Goal: Task Accomplishment & Management: Complete application form

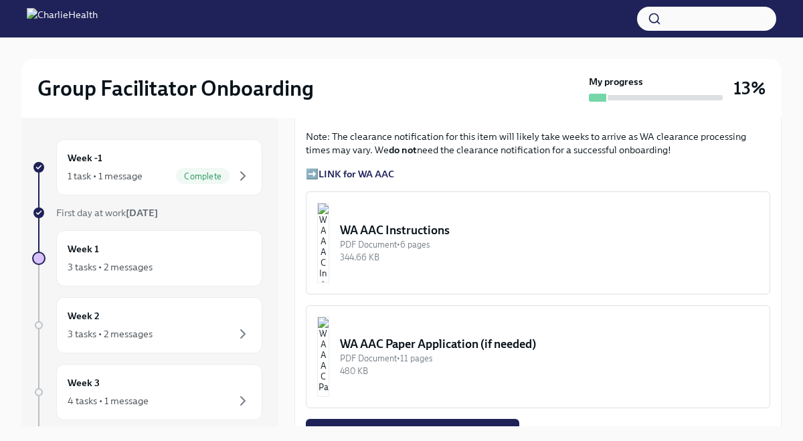
scroll to position [1079, 0]
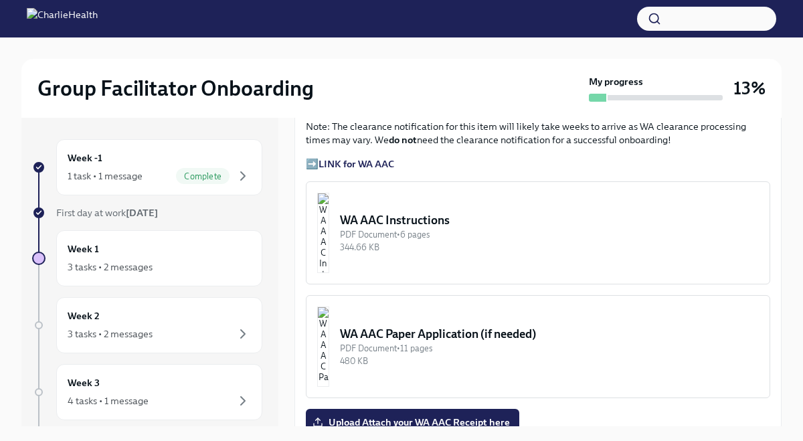
click at [469, 212] on div "WA AAC Instructions" at bounding box center [549, 220] width 419 height 16
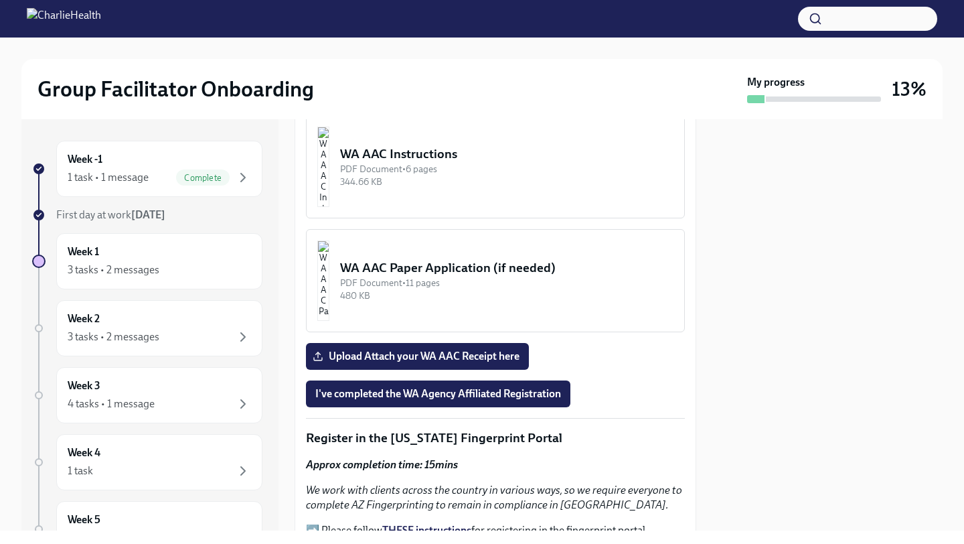
scroll to position [1249, 0]
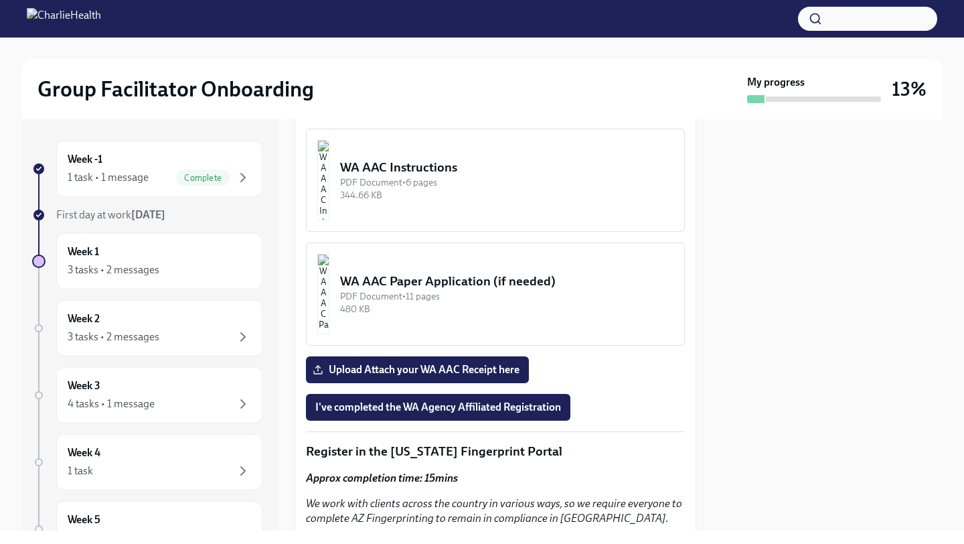
click at [431, 170] on div "WA AAC Instructions" at bounding box center [506, 167] width 333 height 17
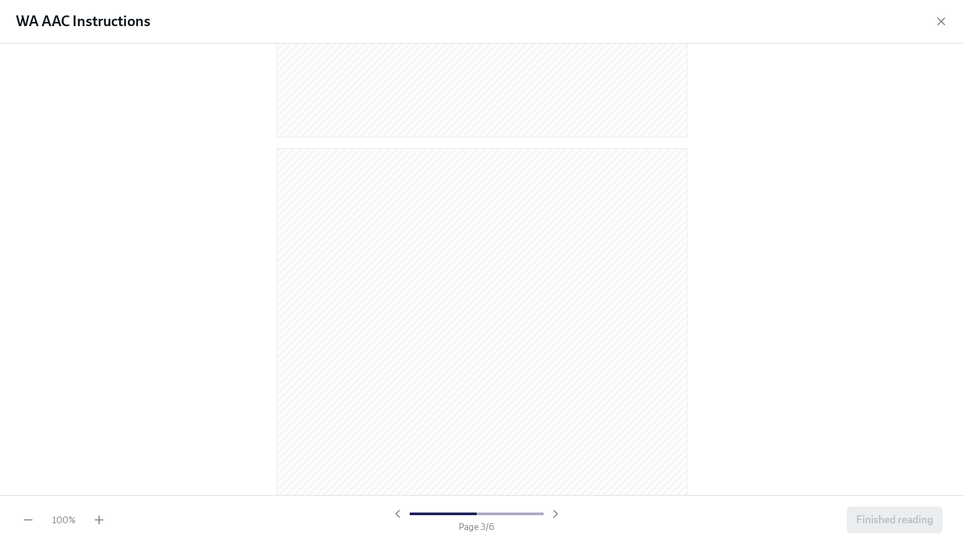
scroll to position [543, 0]
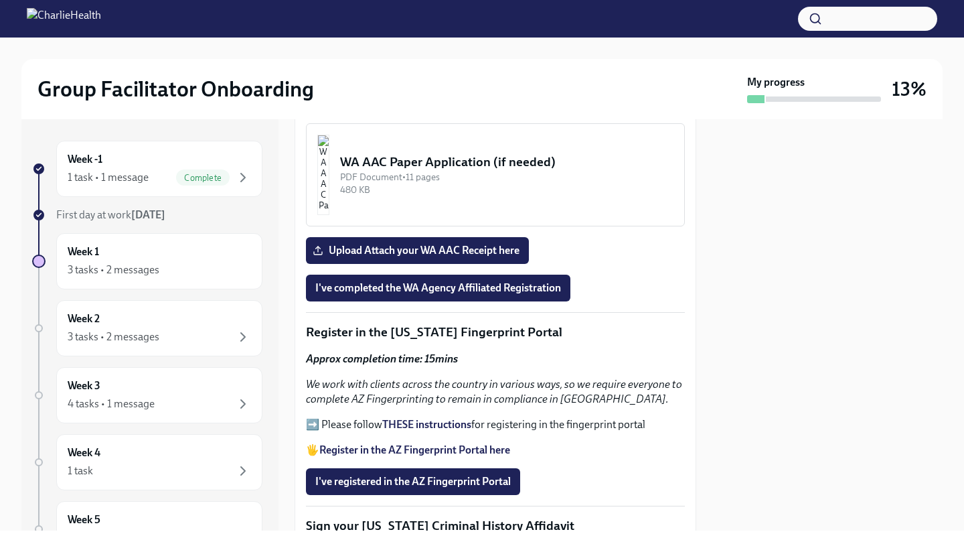
scroll to position [1372, 0]
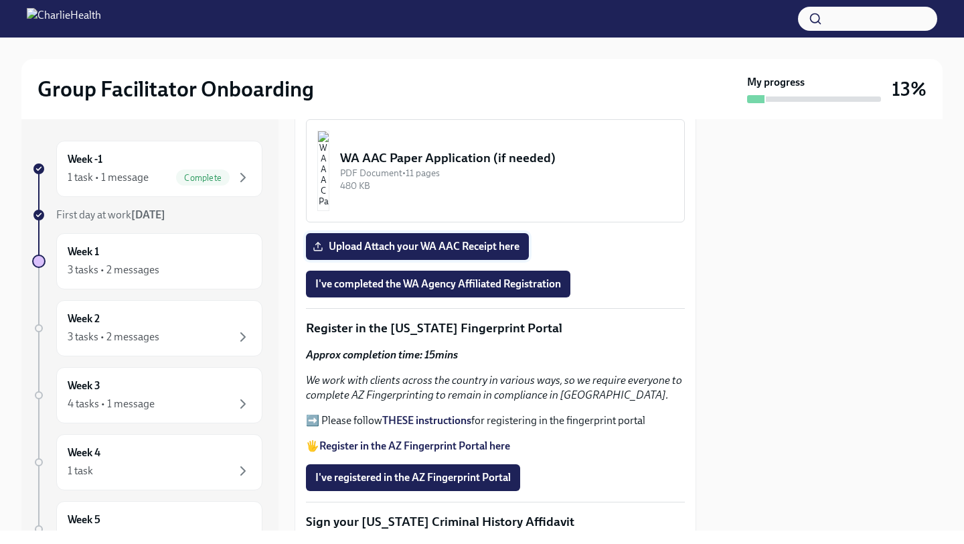
click at [439, 249] on span "Upload Attach your WA AAC Receipt here" at bounding box center [417, 246] width 204 height 13
click at [0, 0] on input "Upload Attach your WA AAC Receipt here" at bounding box center [0, 0] width 0 height 0
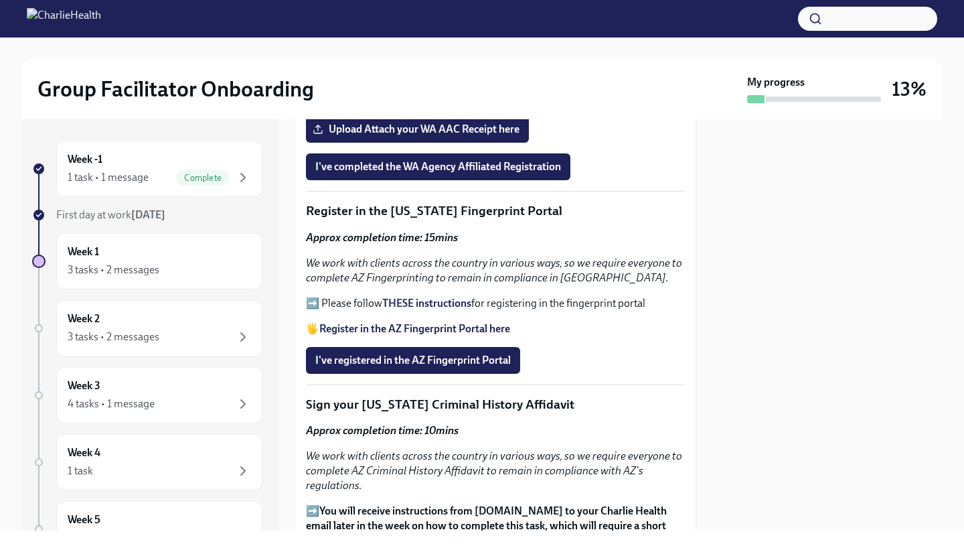
scroll to position [1498, 0]
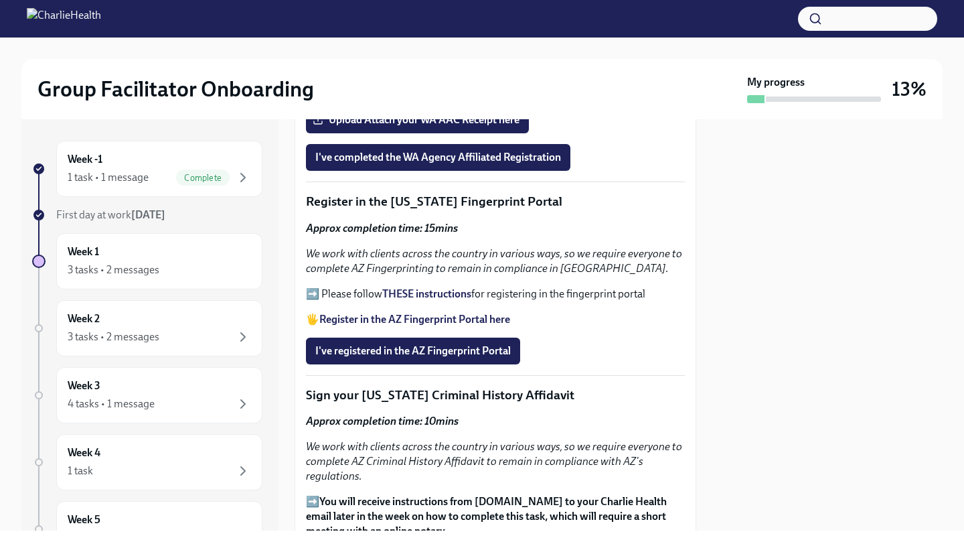
click at [420, 322] on strong "Register in the AZ Fingerprint Portal here" at bounding box center [414, 319] width 191 height 13
click at [404, 293] on strong "THESE instructions" at bounding box center [426, 293] width 89 height 13
click at [439, 295] on strong "THESE instructions" at bounding box center [426, 293] width 89 height 13
click at [435, 358] on span "I've registered in the AZ Fingerprint Portal" at bounding box center [413, 350] width 196 height 13
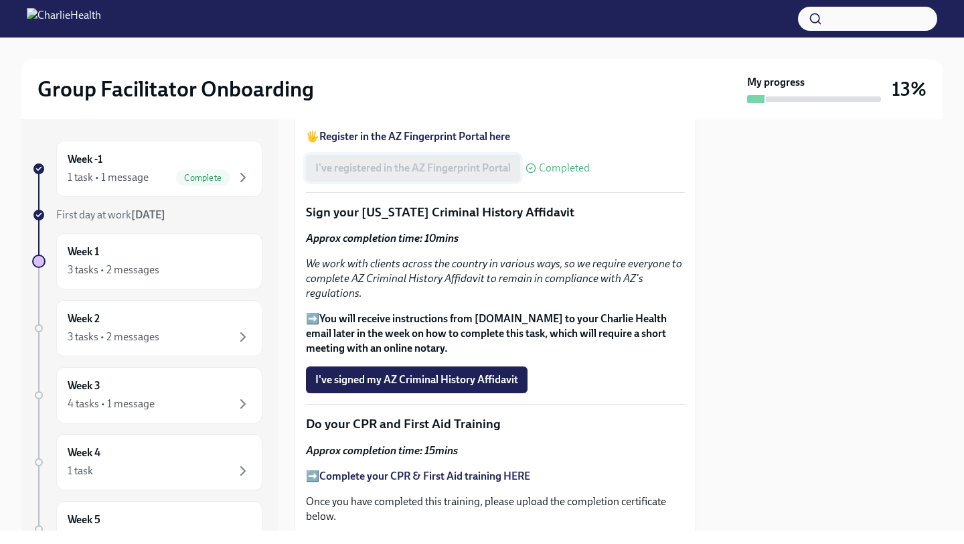
scroll to position [1702, 0]
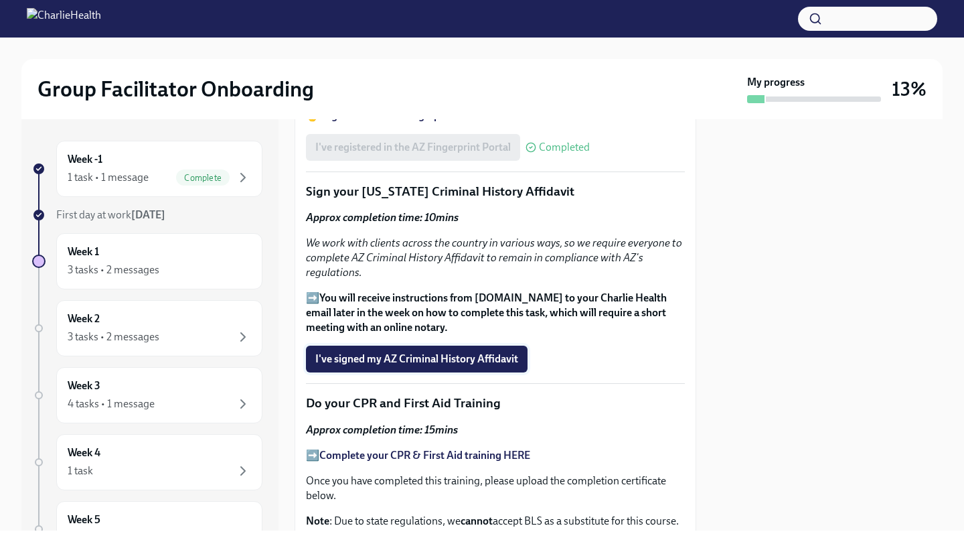
click at [439, 360] on span "I've signed my AZ Criminal History Affidavit" at bounding box center [416, 358] width 203 height 13
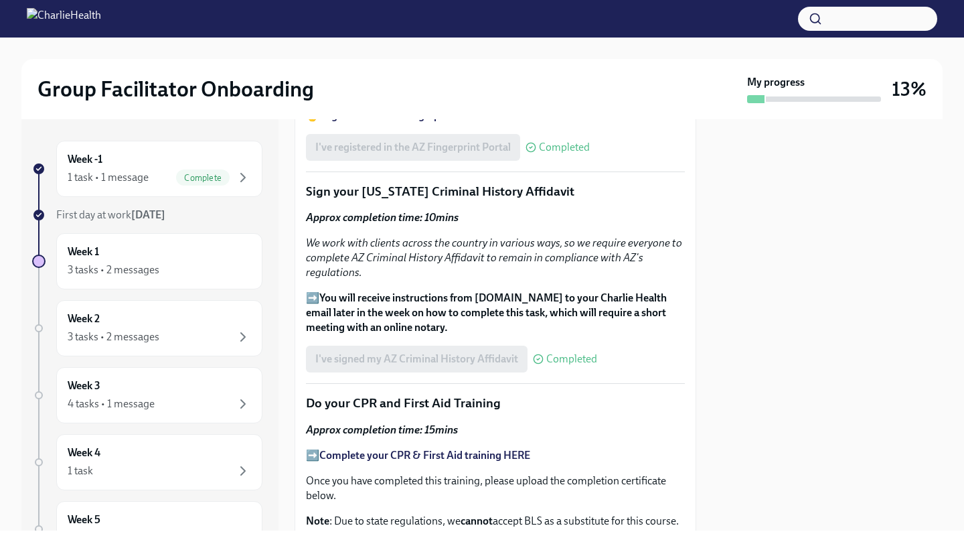
click at [483, 364] on div "I've signed my AZ Criminal History Affidavit Completed" at bounding box center [451, 358] width 291 height 27
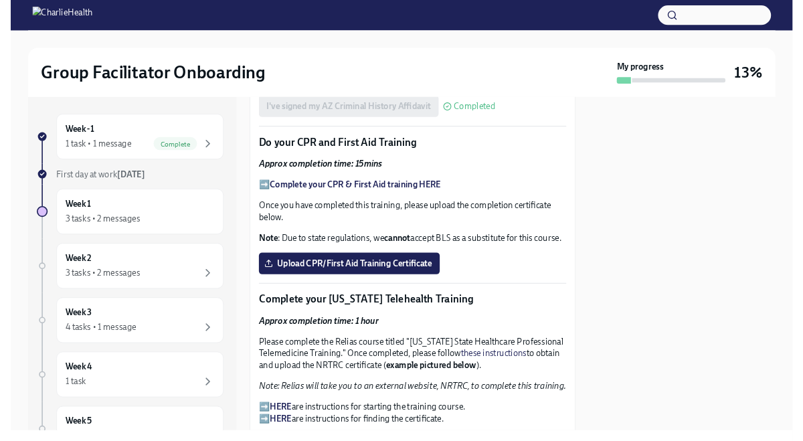
scroll to position [1930, 0]
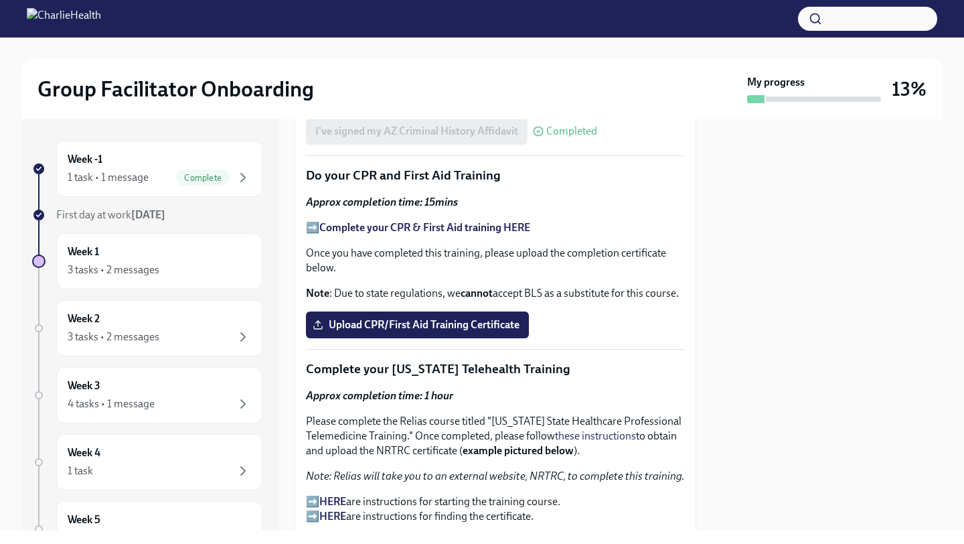
click at [392, 226] on strong "Complete your CPR & First Aid training HERE" at bounding box center [424, 227] width 211 height 13
click at [405, 335] on label "Upload CPR/First Aid Training Certificate" at bounding box center [417, 324] width 223 height 27
click at [0, 0] on input "Upload CPR/First Aid Training Certificate" at bounding box center [0, 0] width 0 height 0
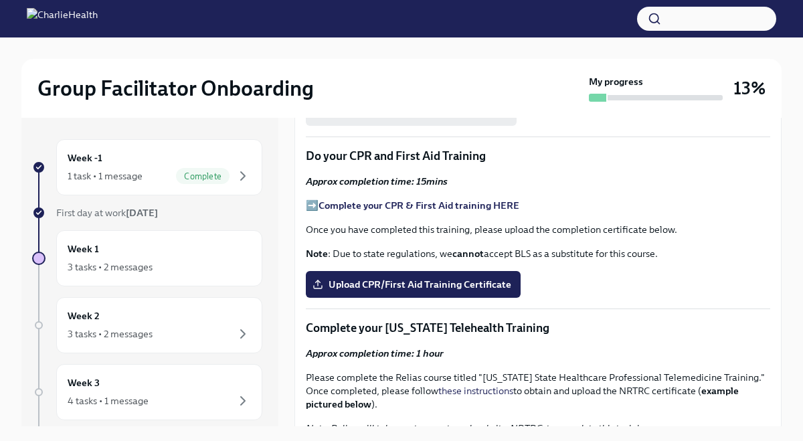
scroll to position [1789, 0]
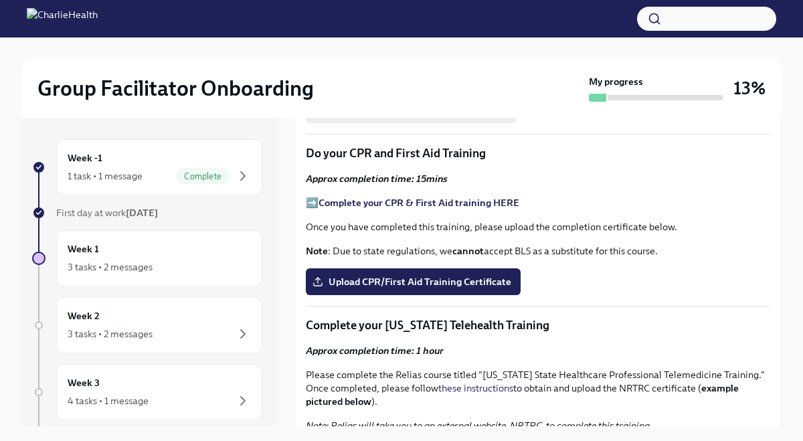
click at [392, 197] on strong "Complete your CPR & First Aid training HERE" at bounding box center [419, 203] width 201 height 12
click at [366, 275] on span "Upload CPR/First Aid Training Certificate" at bounding box center [413, 281] width 196 height 13
click at [0, 0] on input "Upload CPR/First Aid Training Certificate" at bounding box center [0, 0] width 0 height 0
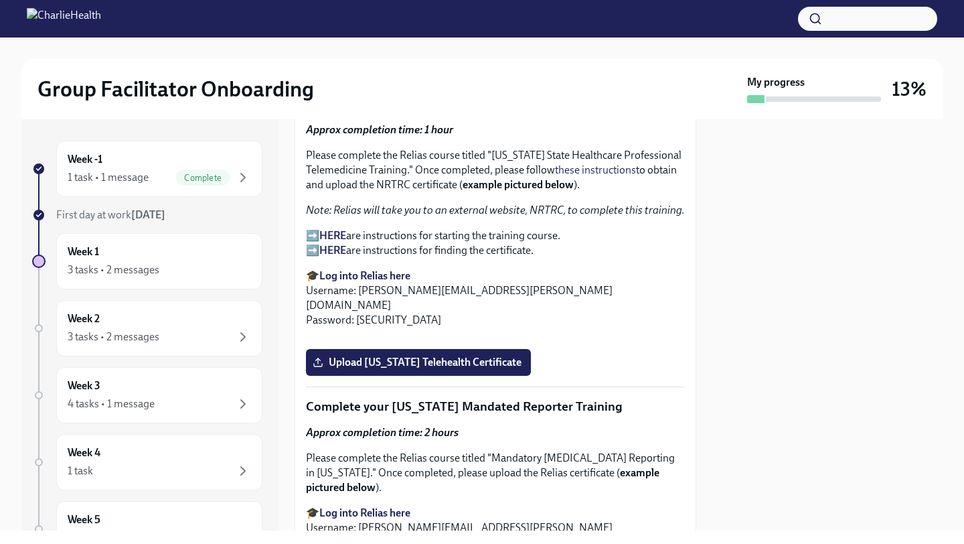
scroll to position [2193, 0]
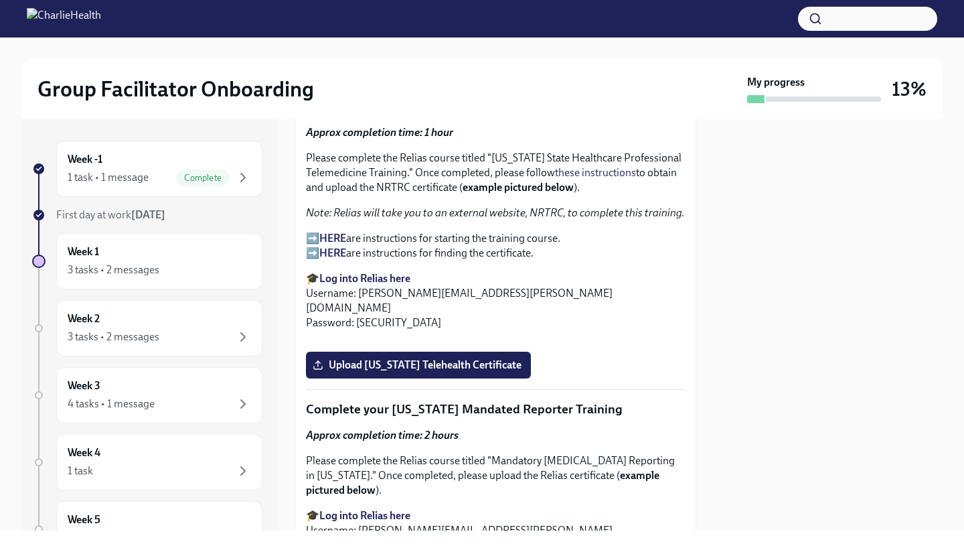
click at [330, 237] on strong "HERE" at bounding box center [332, 238] width 27 height 13
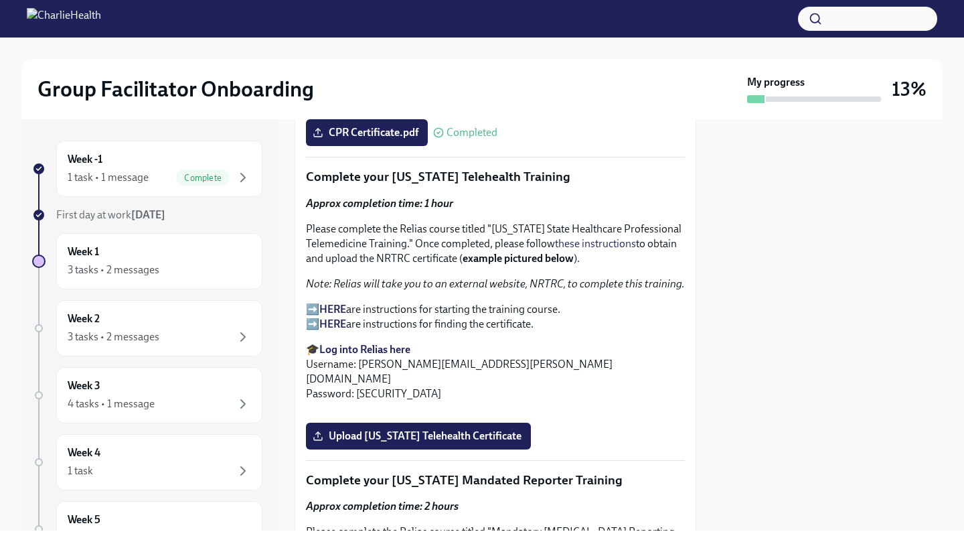
scroll to position [2122, 0]
click at [325, 311] on strong "HERE" at bounding box center [332, 308] width 27 height 13
